Goal: Find specific page/section: Find specific page/section

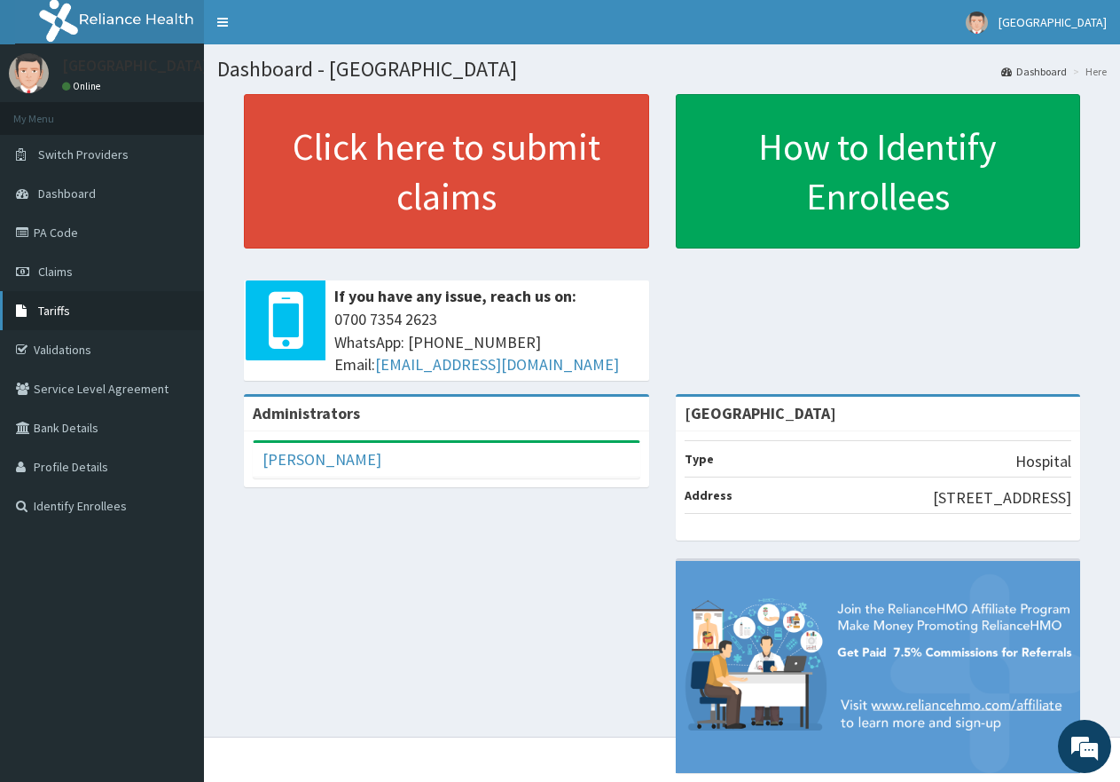
click at [59, 312] on span "Tariffs" at bounding box center [54, 311] width 32 height 16
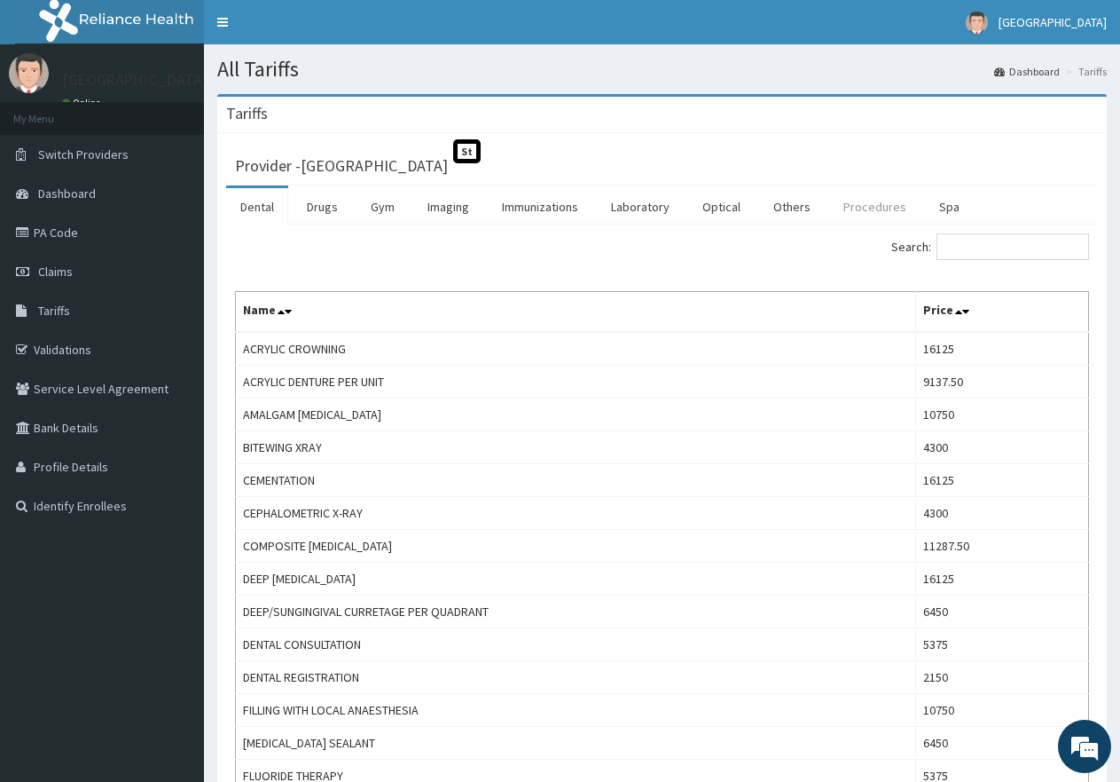
click at [861, 206] on link "Procedures" at bounding box center [874, 206] width 91 height 37
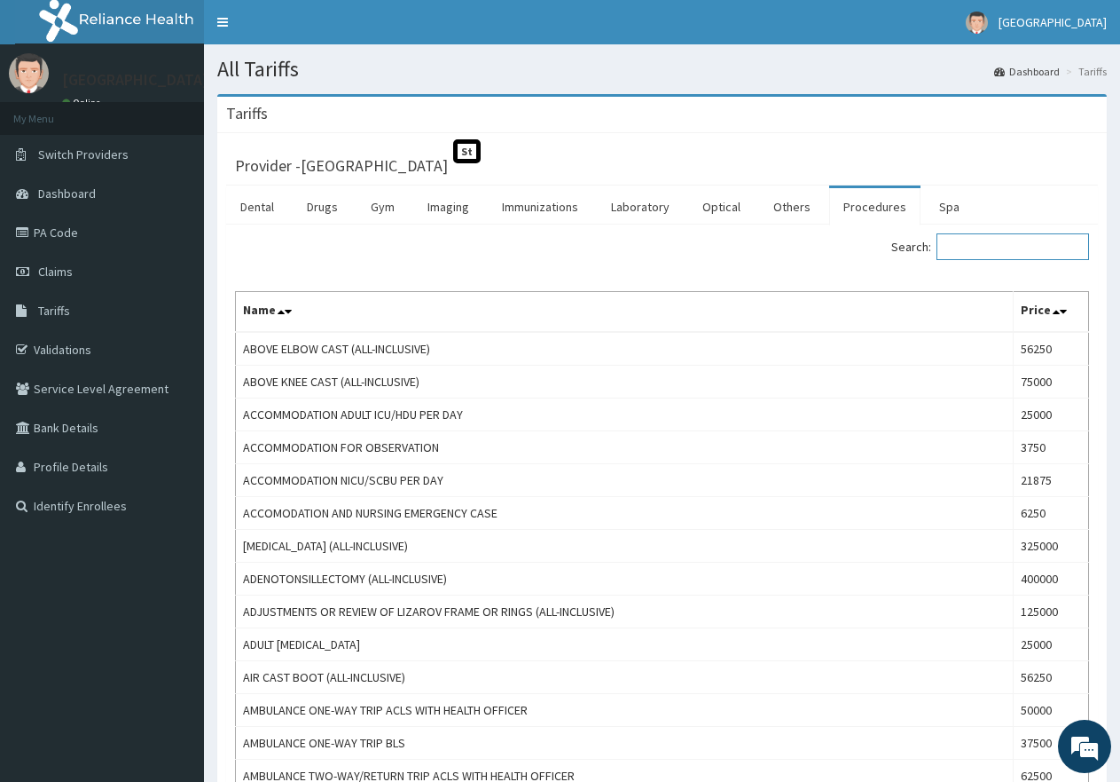
click at [1012, 244] on input "Search:" at bounding box center [1013, 246] width 153 height 27
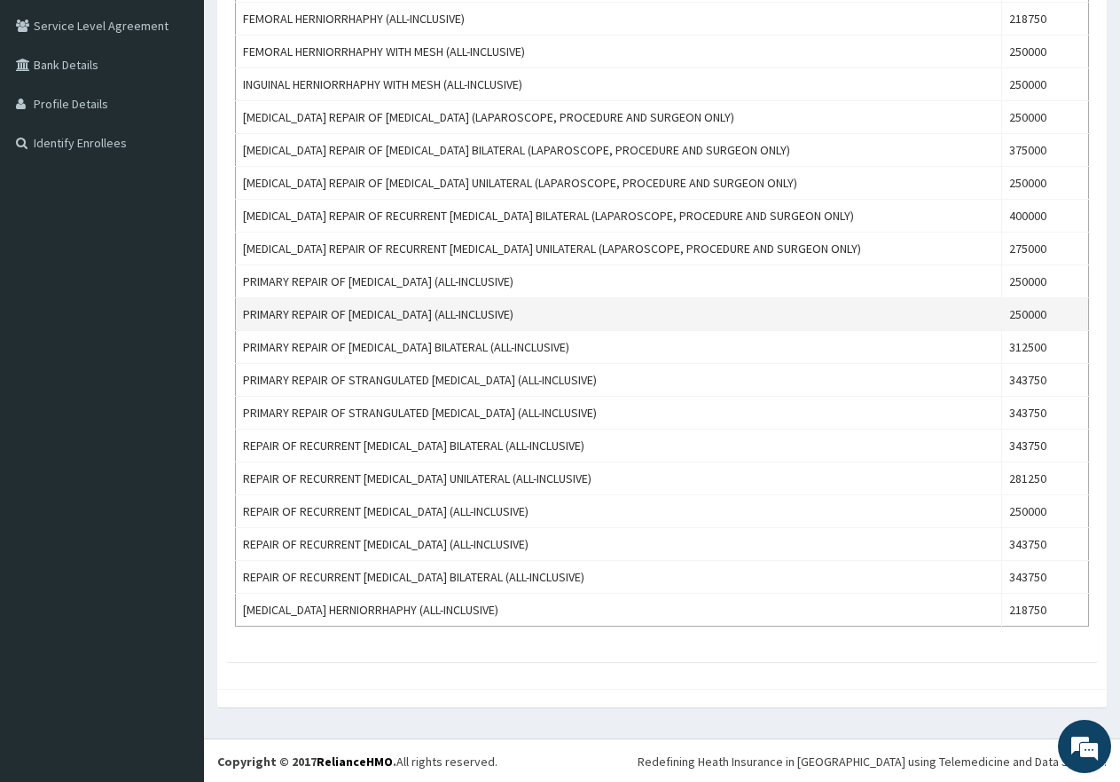
scroll to position [365, 0]
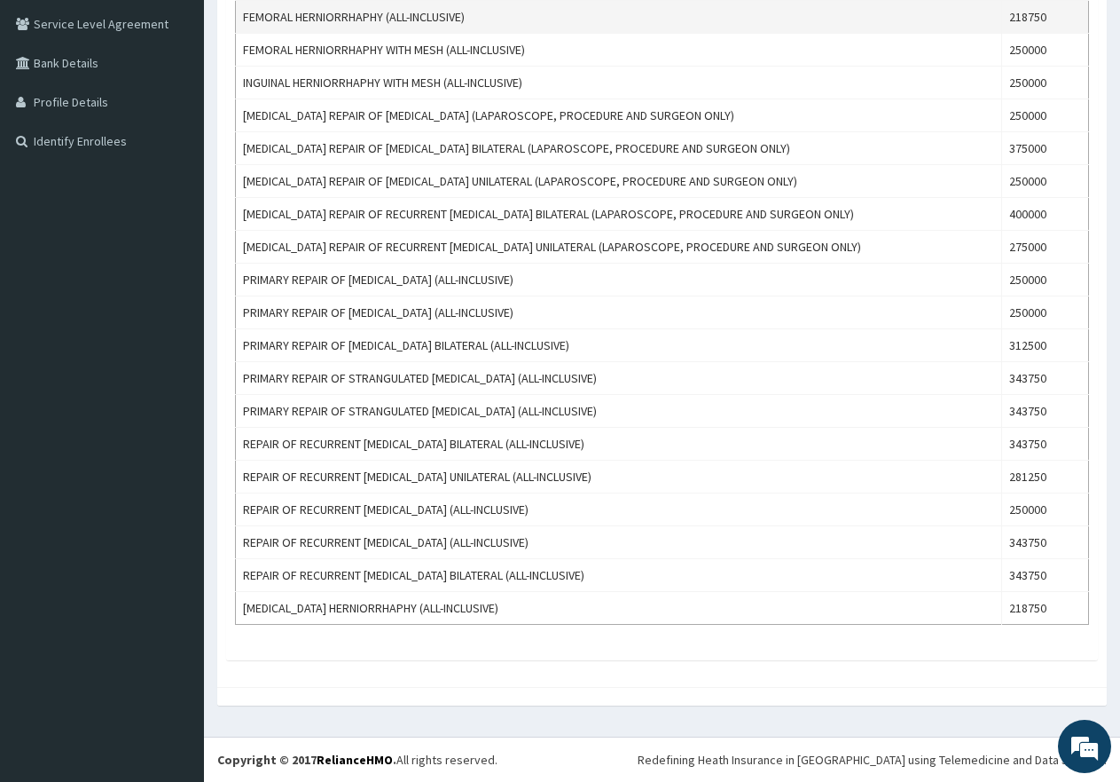
type input "[MEDICAL_DATA]"
